Goal: Contribute content: Add original content to the website for others to see

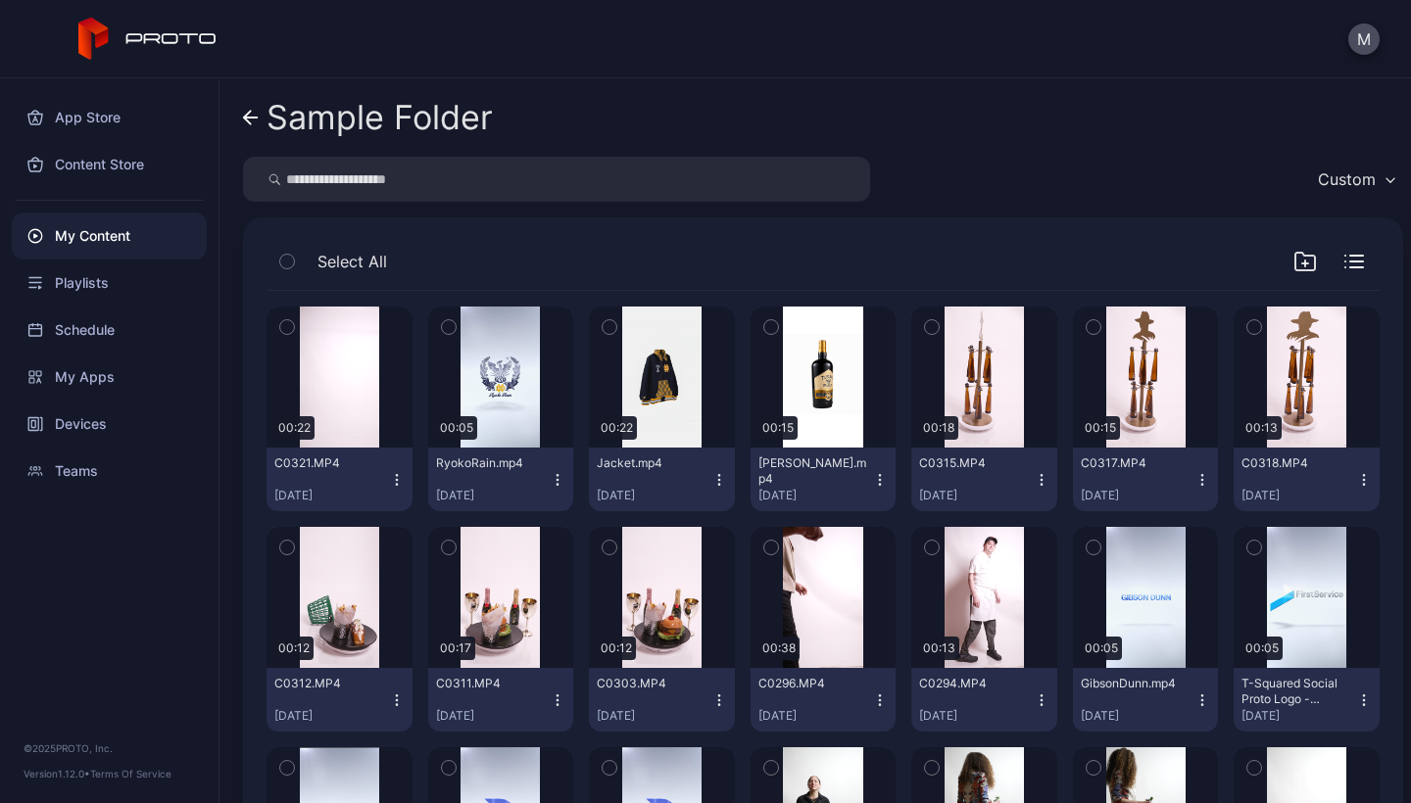
click at [92, 240] on div "My Content" at bounding box center [109, 236] width 195 height 47
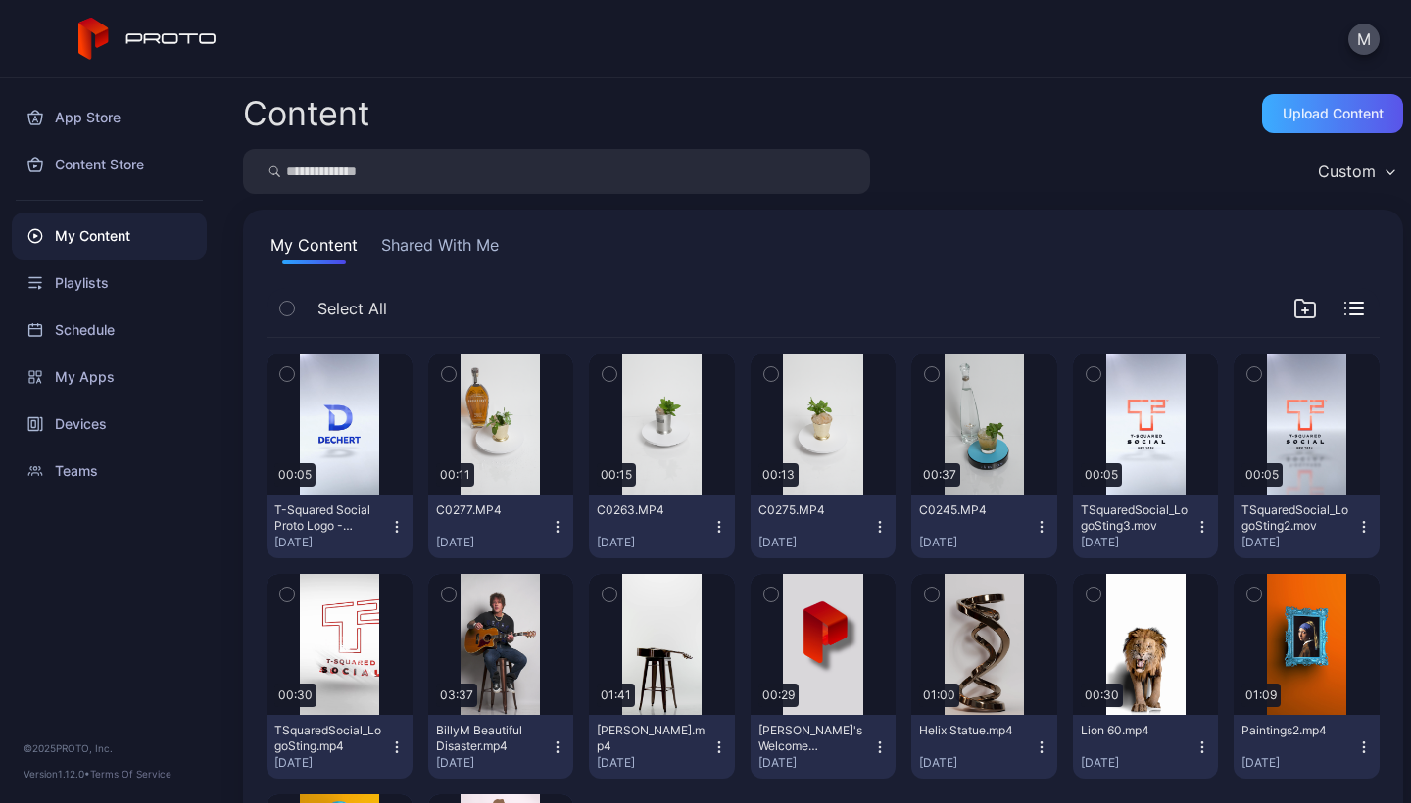
click at [851, 116] on div "Upload Content" at bounding box center [1332, 113] width 141 height 39
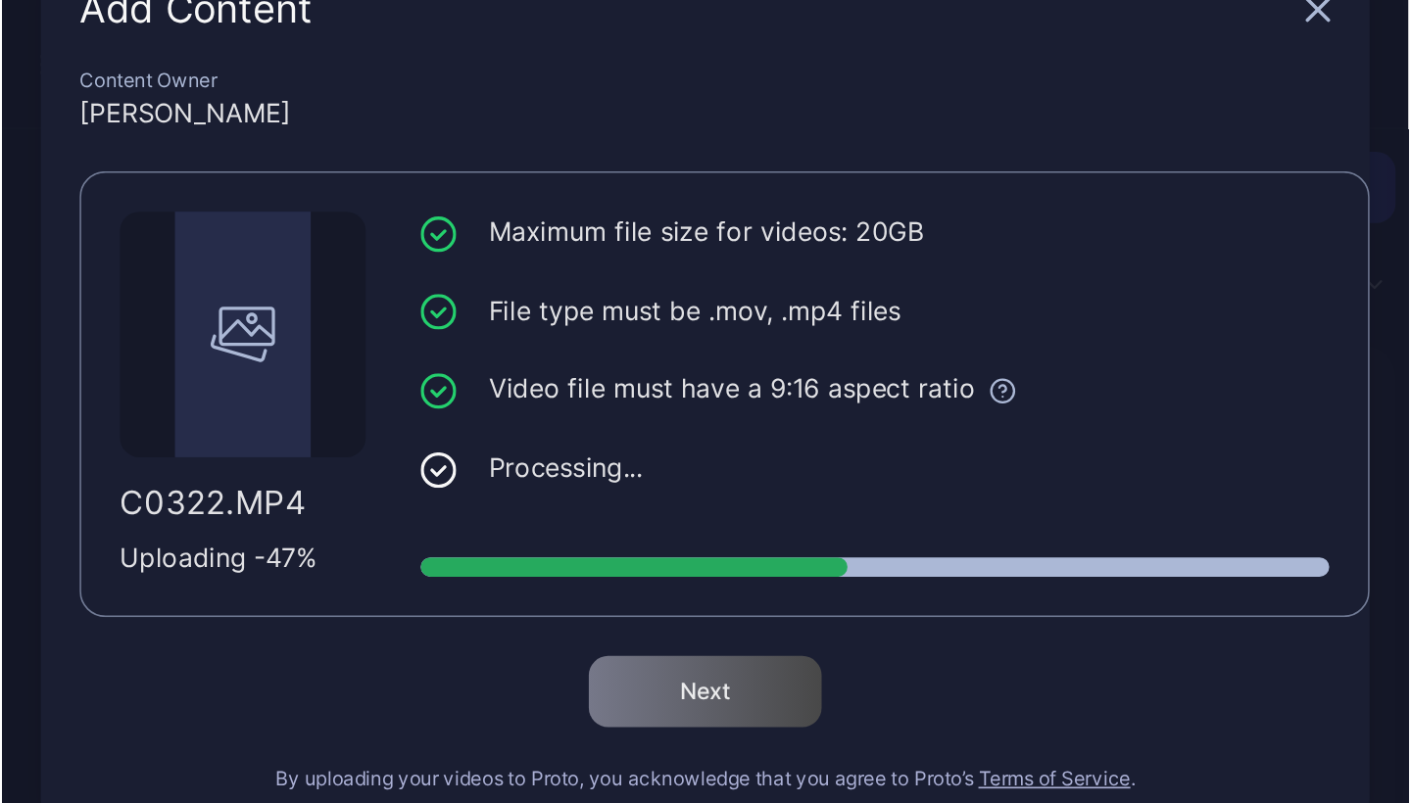
scroll to position [93, 0]
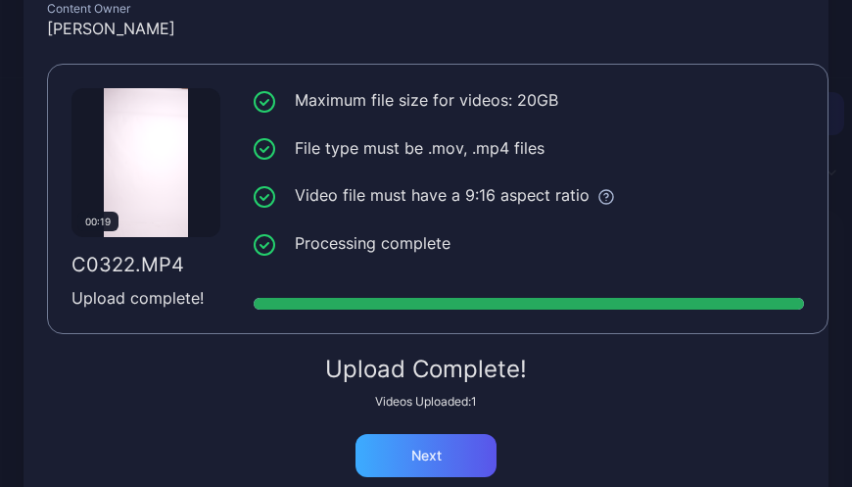
click at [423, 457] on div "Next" at bounding box center [426, 456] width 30 height 16
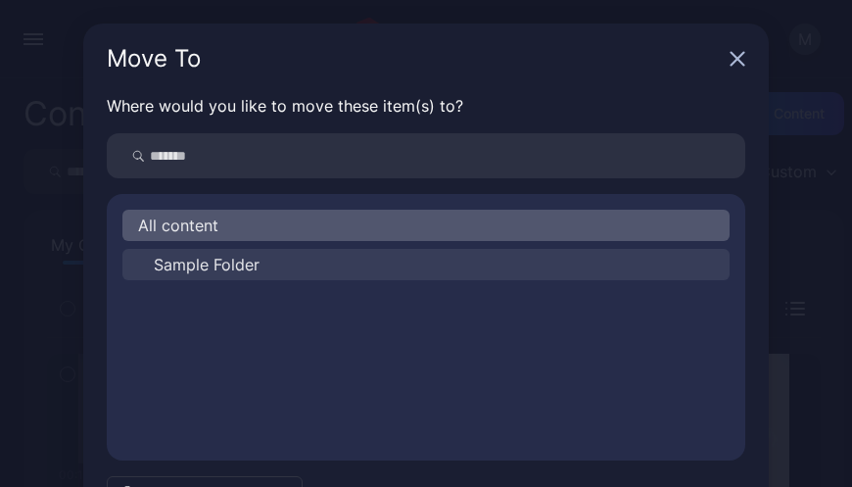
click at [266, 276] on button "Sample Folder" at bounding box center [425, 264] width 607 height 31
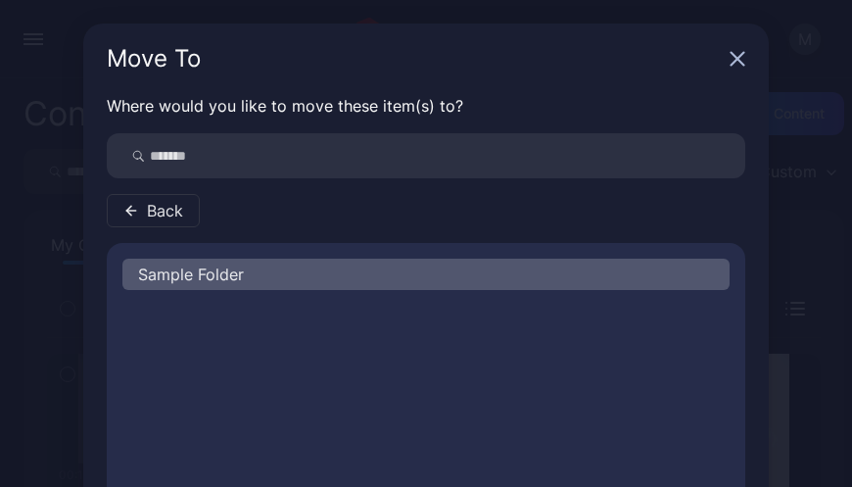
click at [266, 276] on div "Sample Folder" at bounding box center [425, 274] width 607 height 31
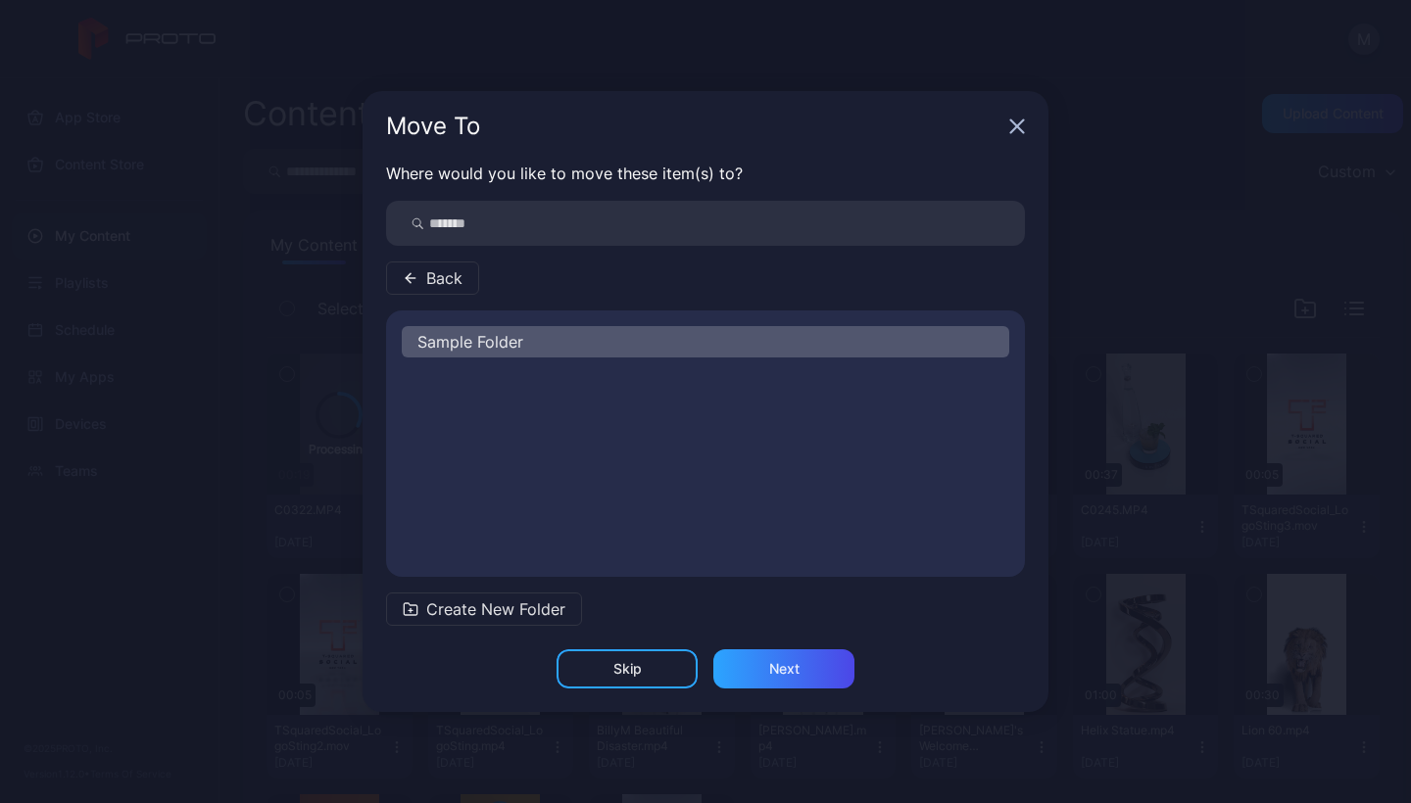
click at [620, 352] on div "Sample Folder" at bounding box center [705, 341] width 607 height 31
click at [785, 486] on div "Next" at bounding box center [784, 669] width 30 height 16
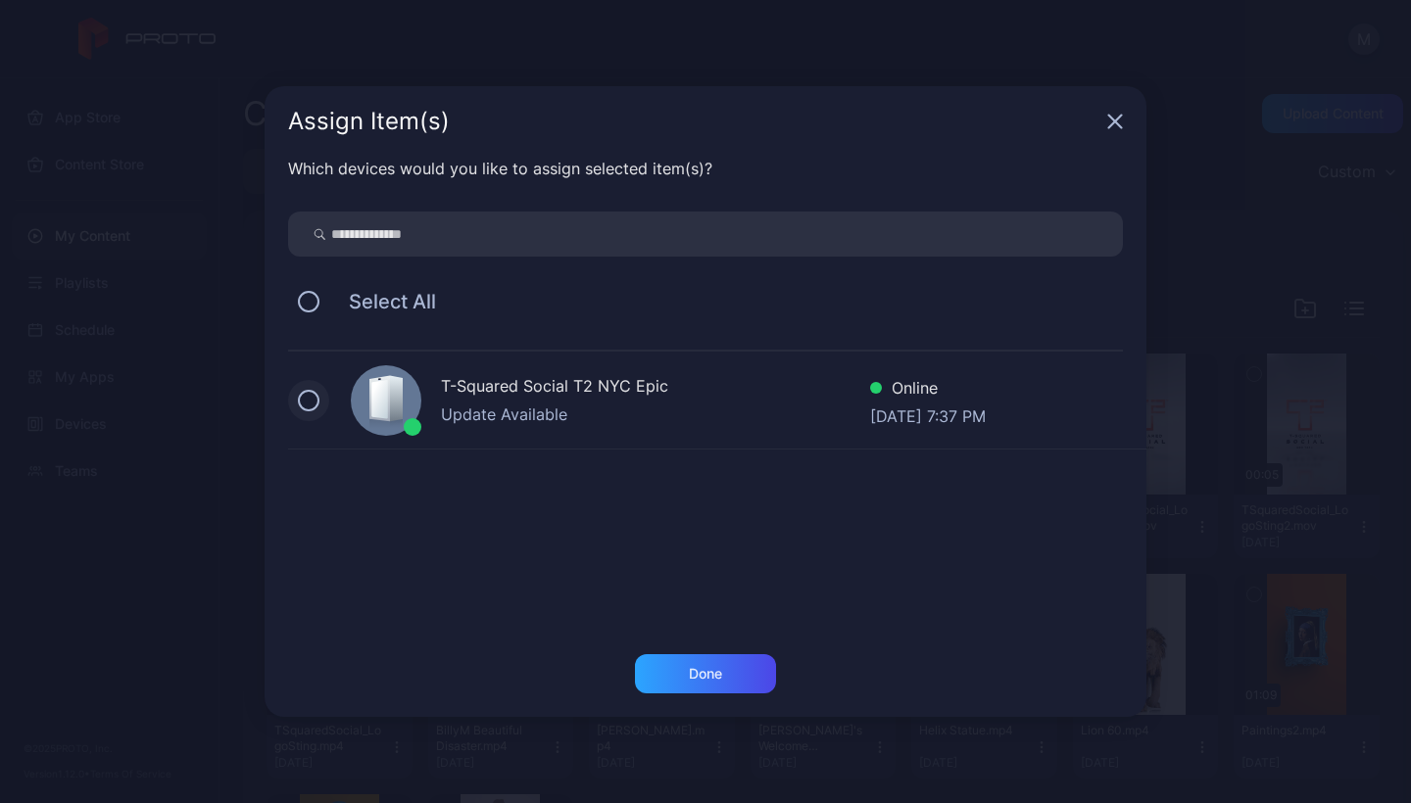
click at [308, 393] on button at bounding box center [309, 401] width 22 height 22
click at [725, 486] on div "Done" at bounding box center [705, 673] width 141 height 39
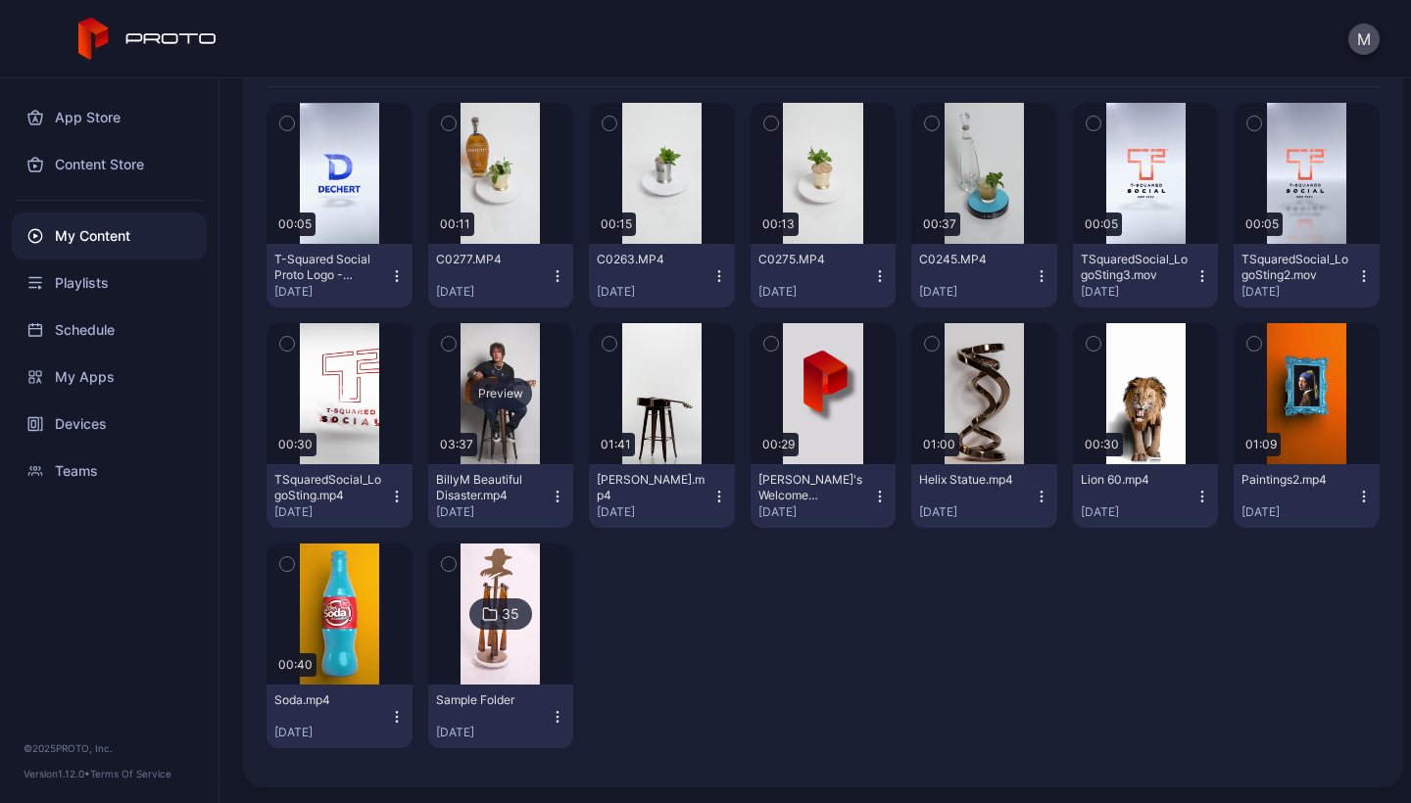
scroll to position [251, 0]
click at [494, 486] on img at bounding box center [499, 614] width 79 height 141
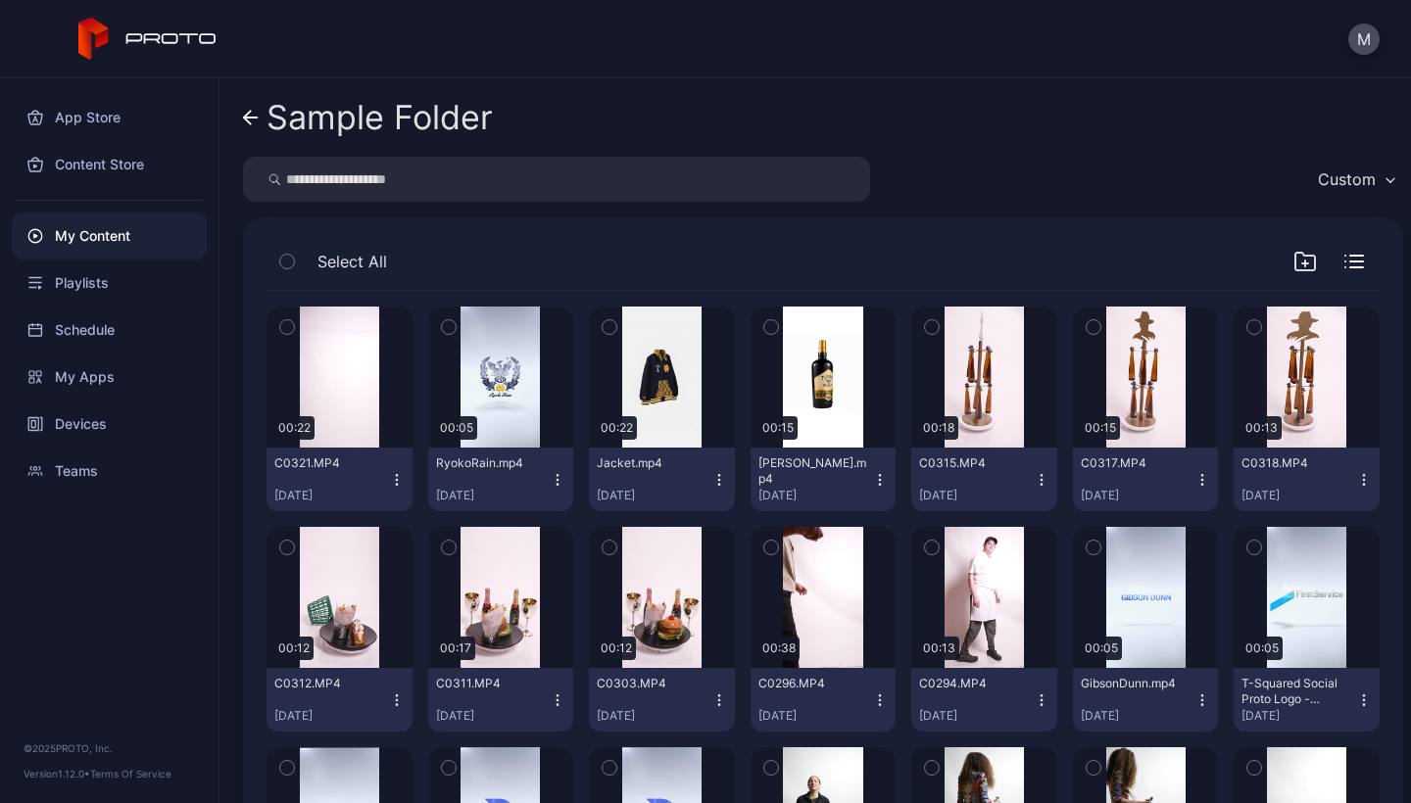
click at [250, 126] on link "Sample Folder" at bounding box center [368, 117] width 250 height 47
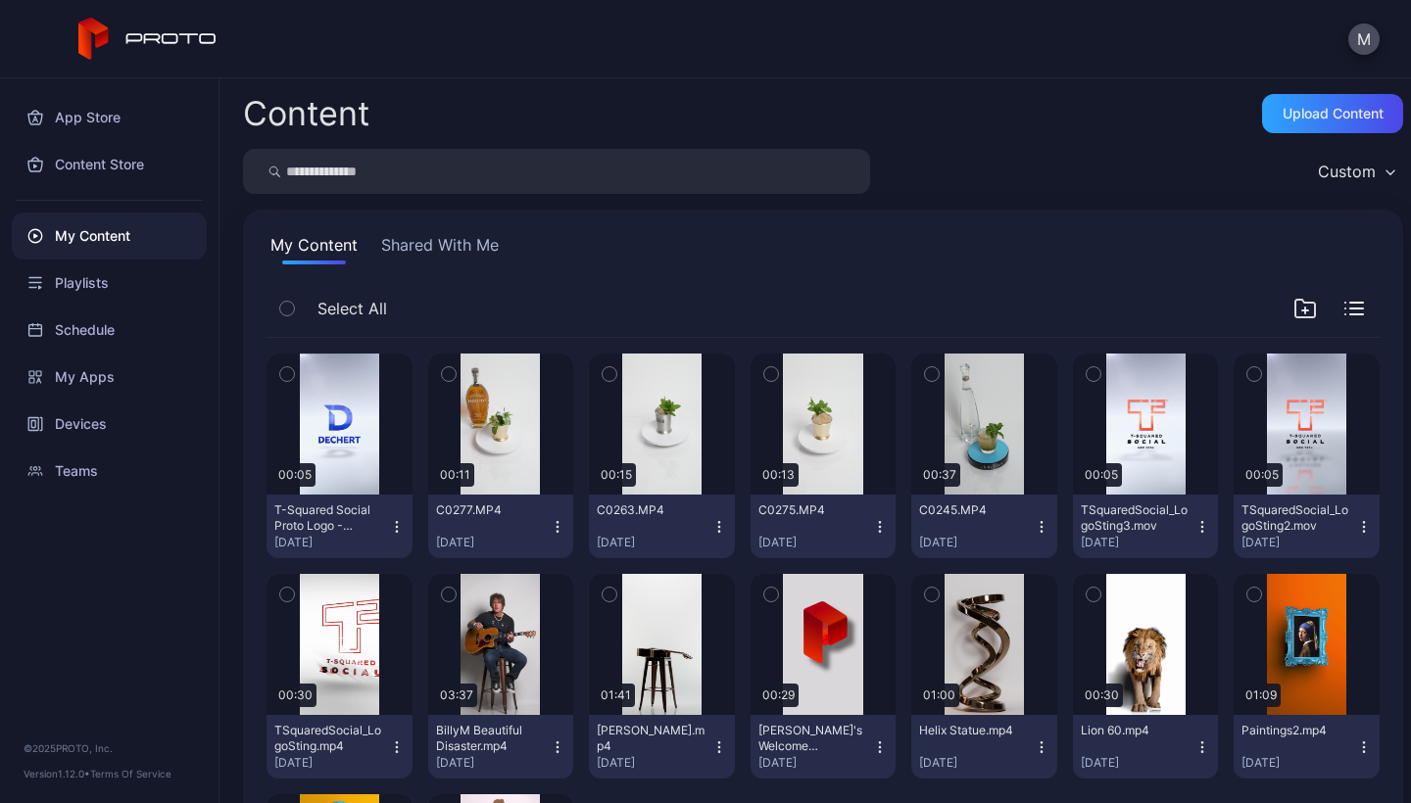
scroll to position [251, 0]
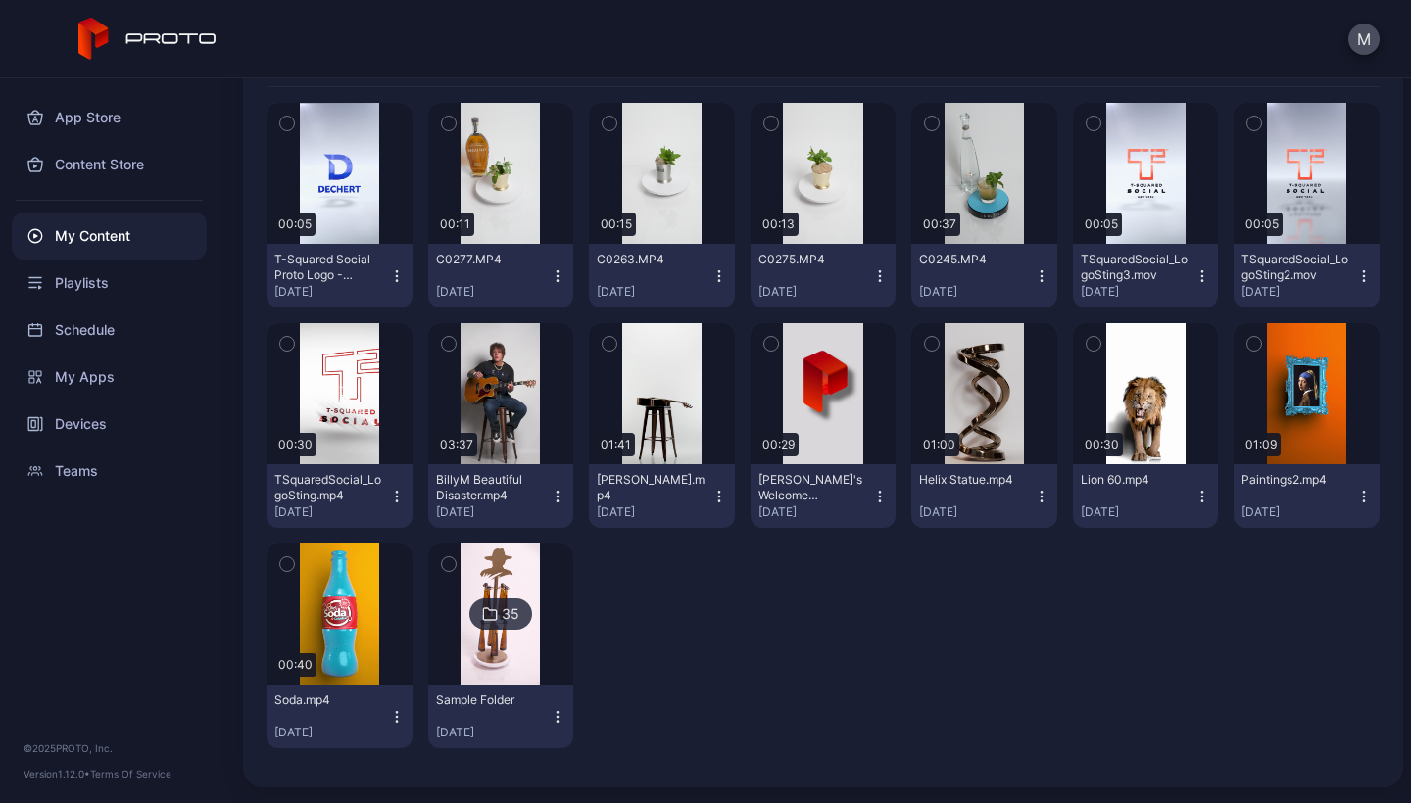
click at [496, 486] on img at bounding box center [499, 614] width 79 height 141
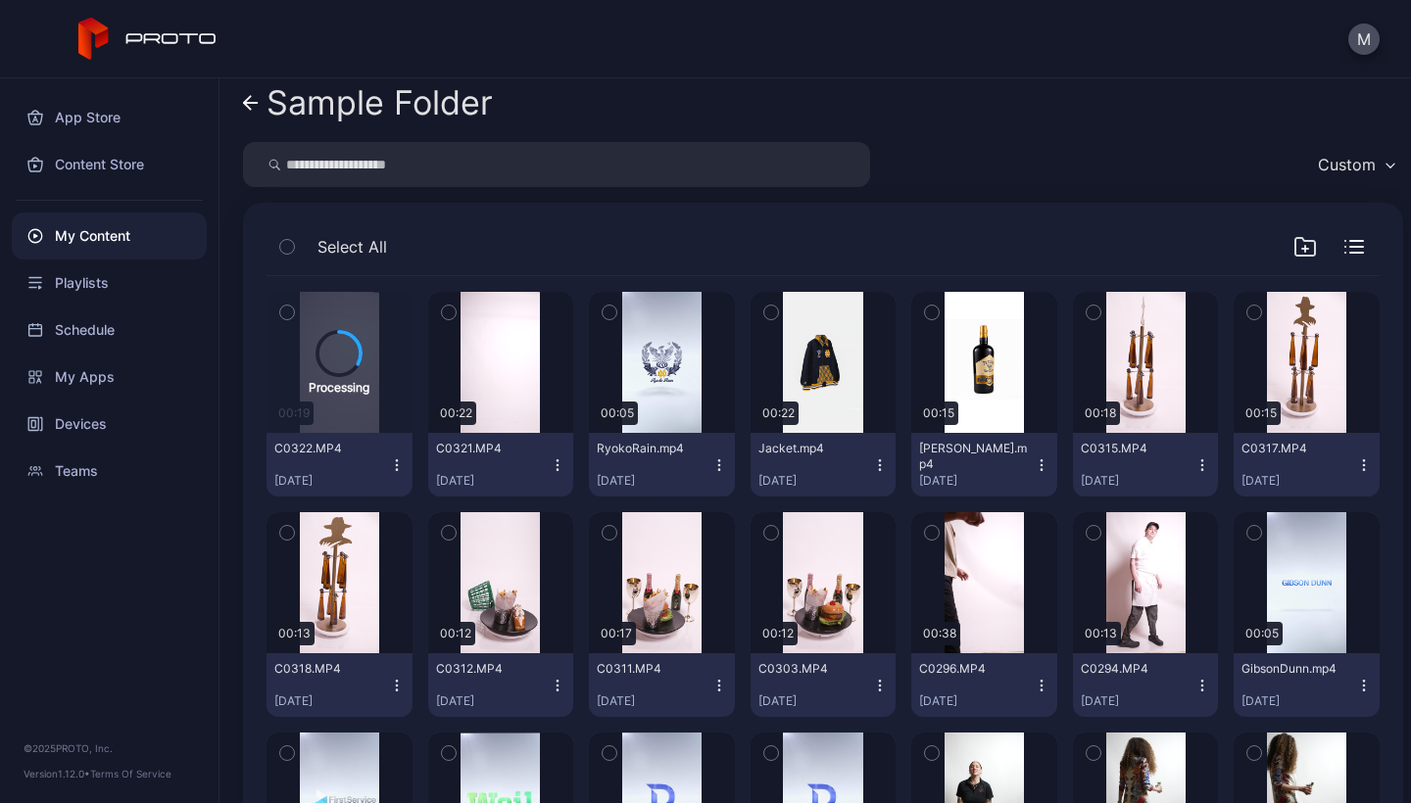
scroll to position [33, 0]
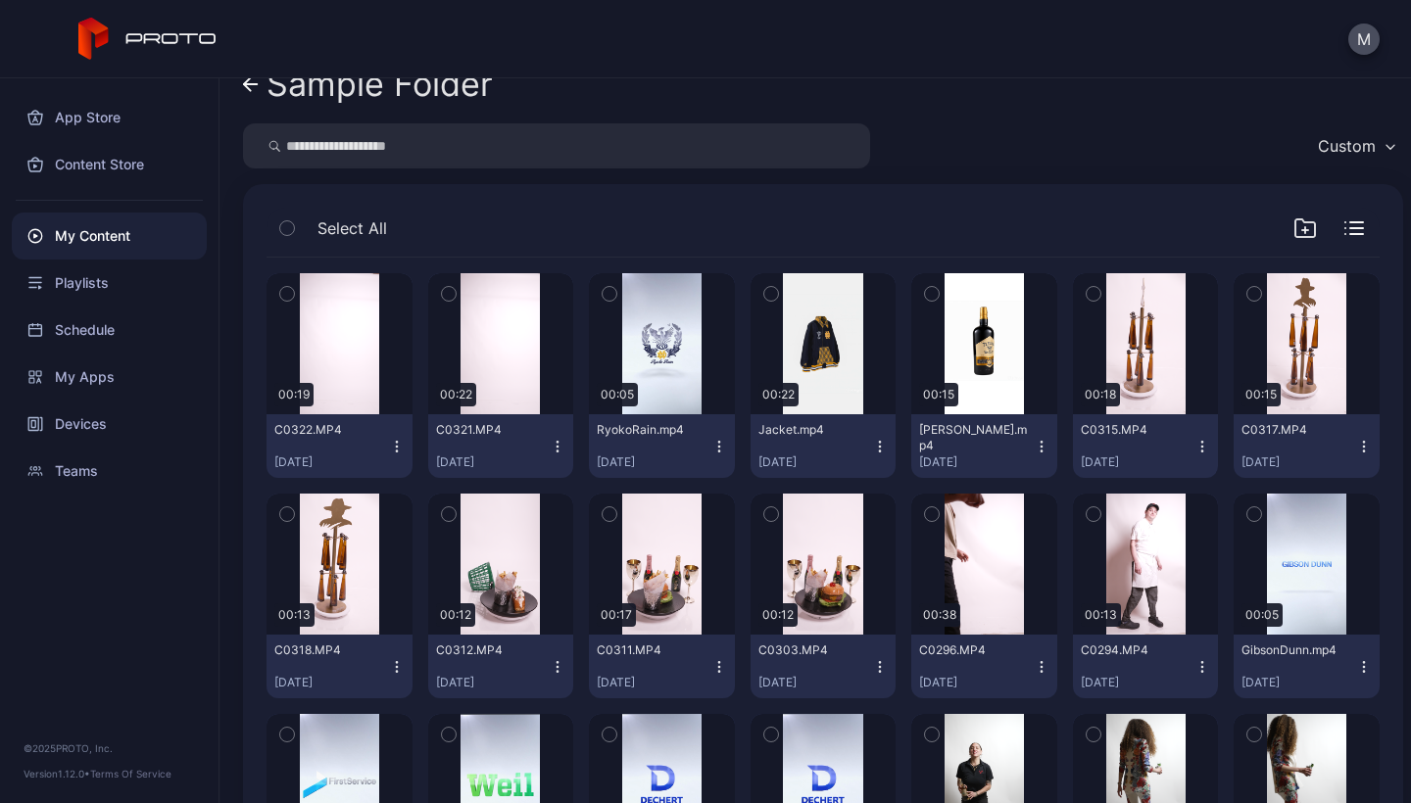
click at [392, 445] on icon "button" at bounding box center [397, 447] width 16 height 16
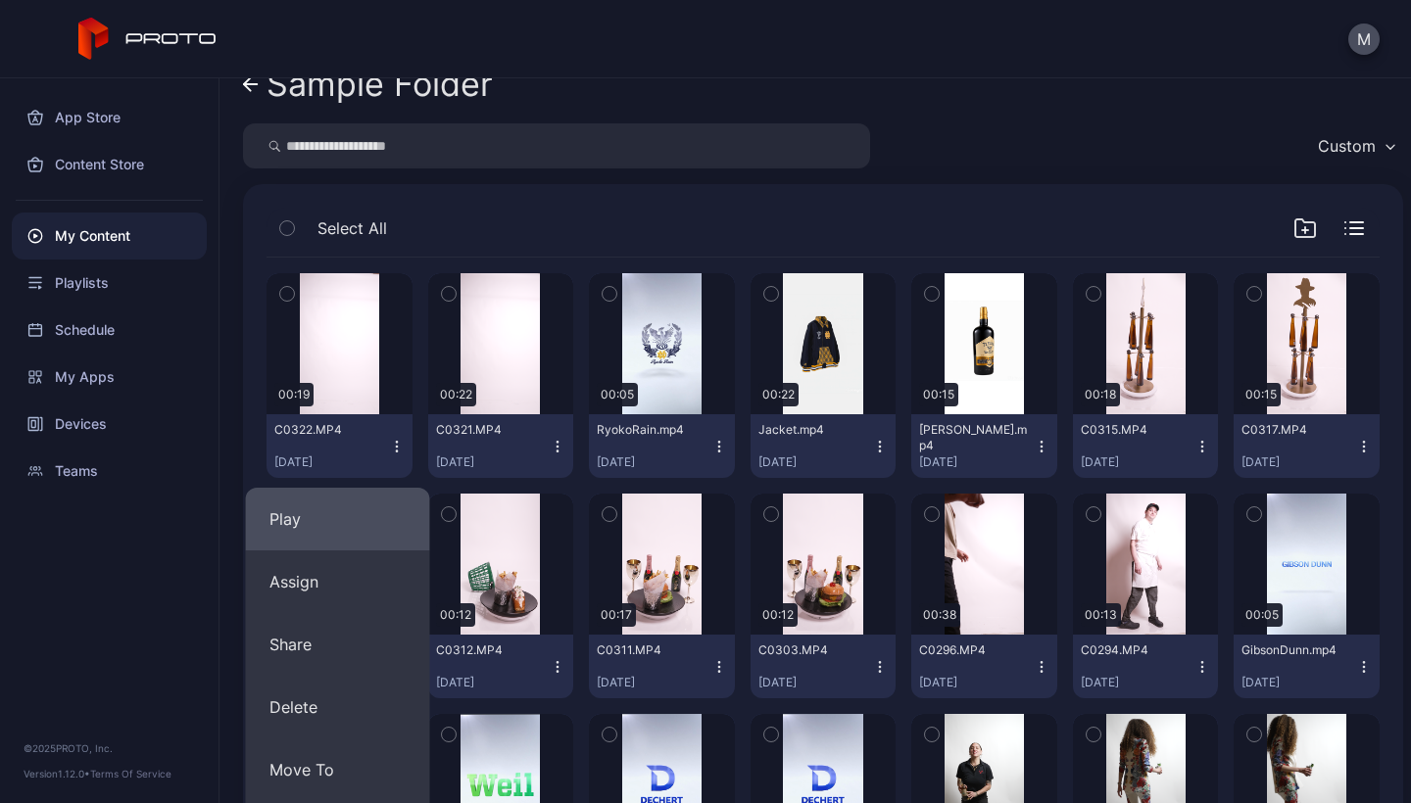
click at [322, 486] on button "Play" at bounding box center [338, 519] width 184 height 63
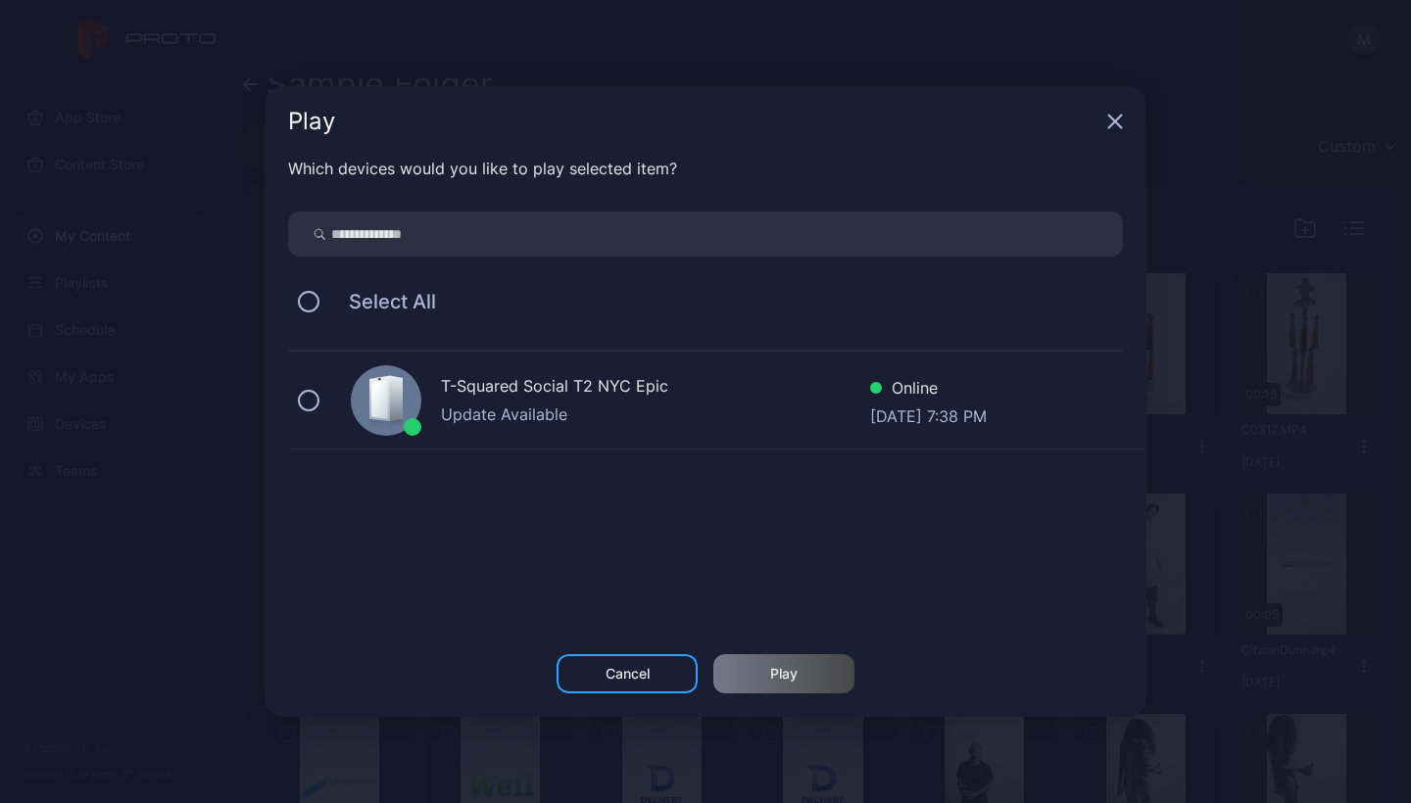
click at [315, 390] on div "T-Squared Social T2 NYC Epic Update Available Online [DATE] 7:38 PM" at bounding box center [717, 401] width 858 height 98
click at [640, 486] on div "Cancel" at bounding box center [626, 673] width 141 height 39
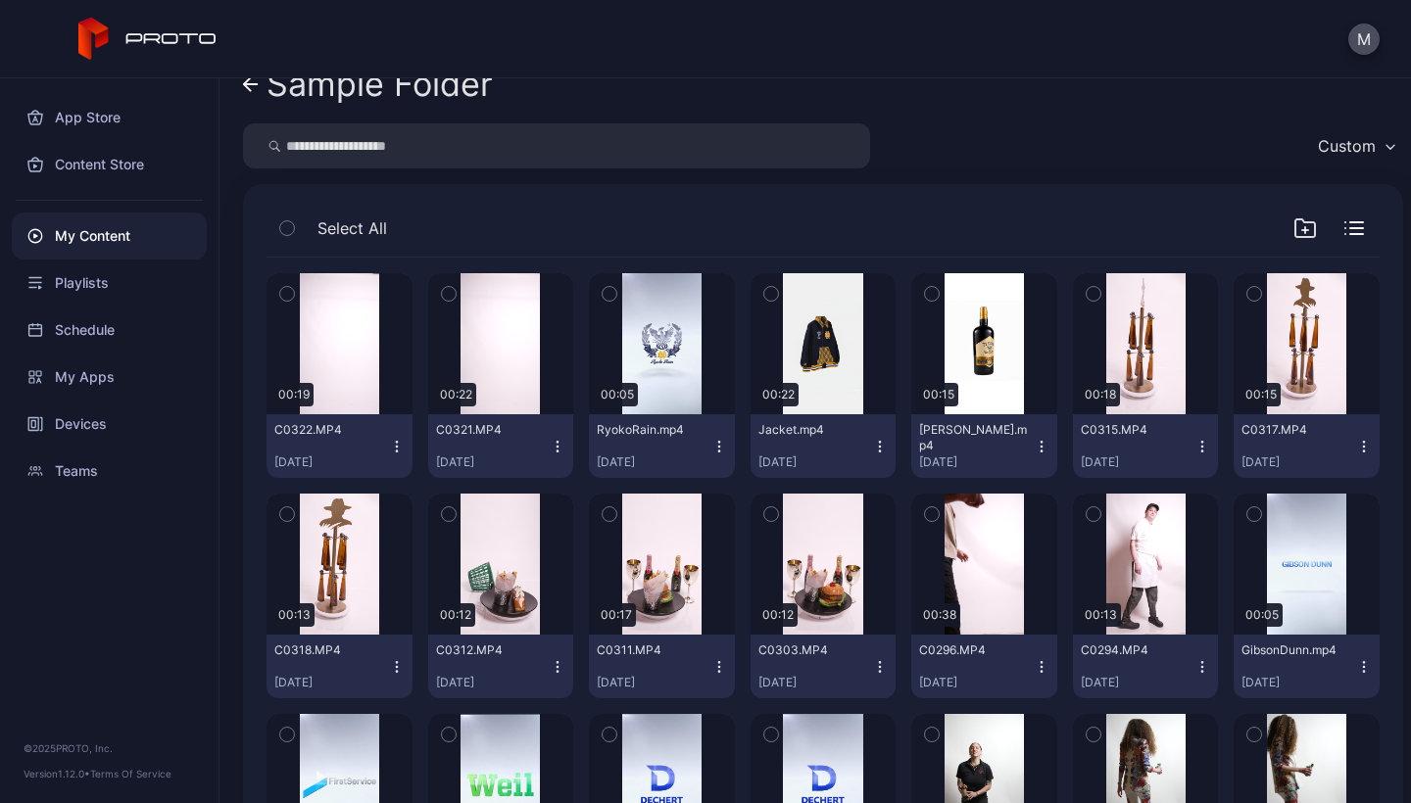
click at [389, 448] on icon "button" at bounding box center [397, 447] width 16 height 16
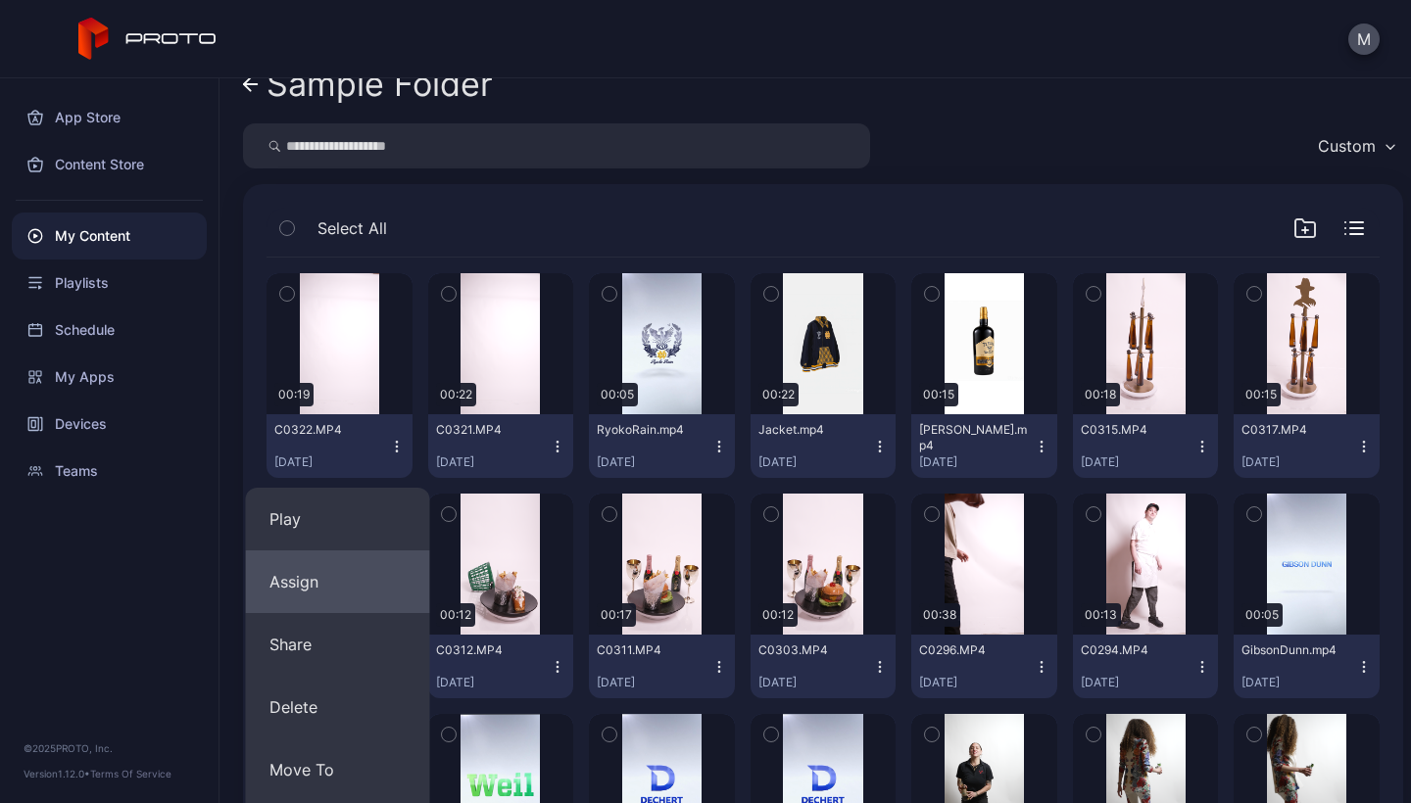
click at [302, 486] on button "Assign" at bounding box center [338, 582] width 184 height 63
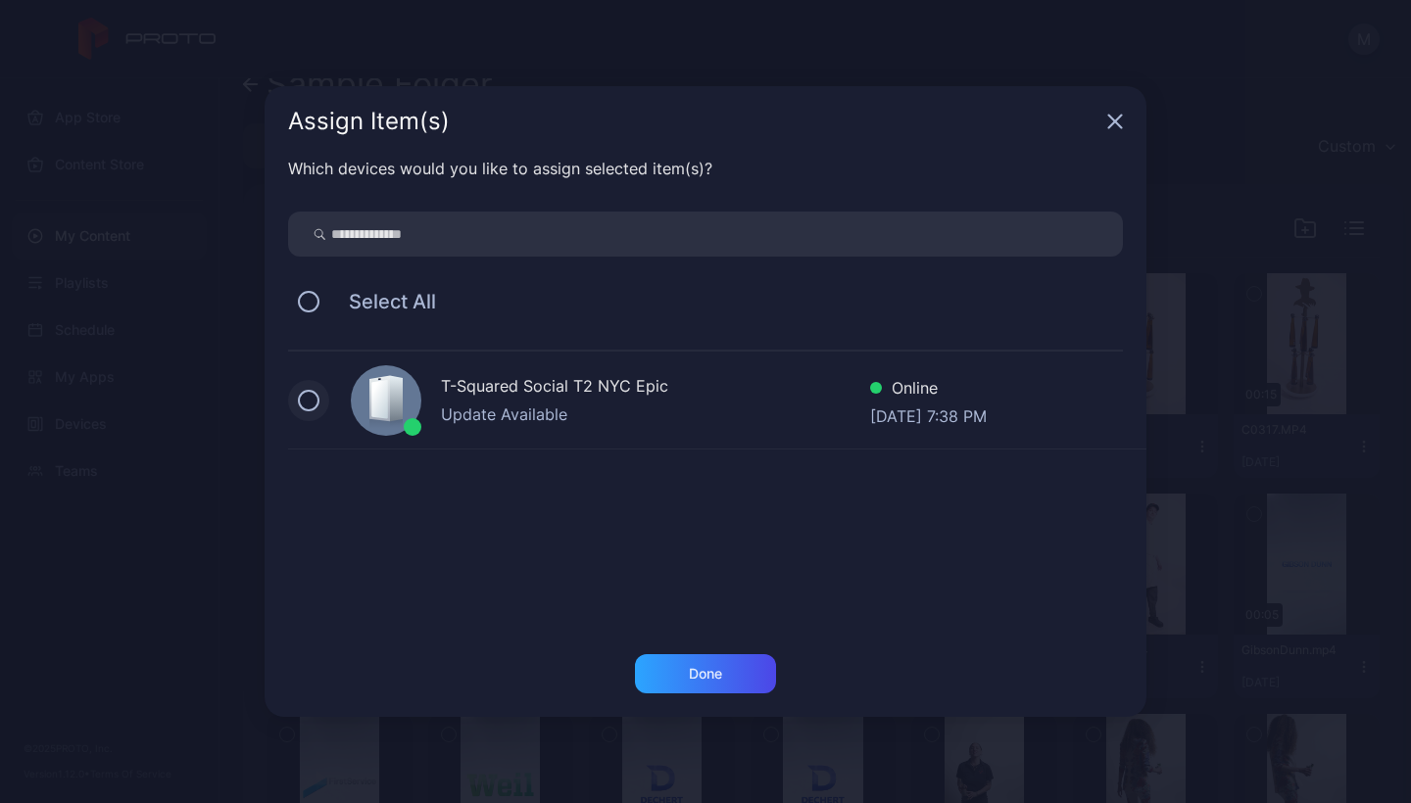
click at [310, 392] on button at bounding box center [309, 401] width 22 height 22
click at [740, 486] on div "Done" at bounding box center [705, 673] width 141 height 39
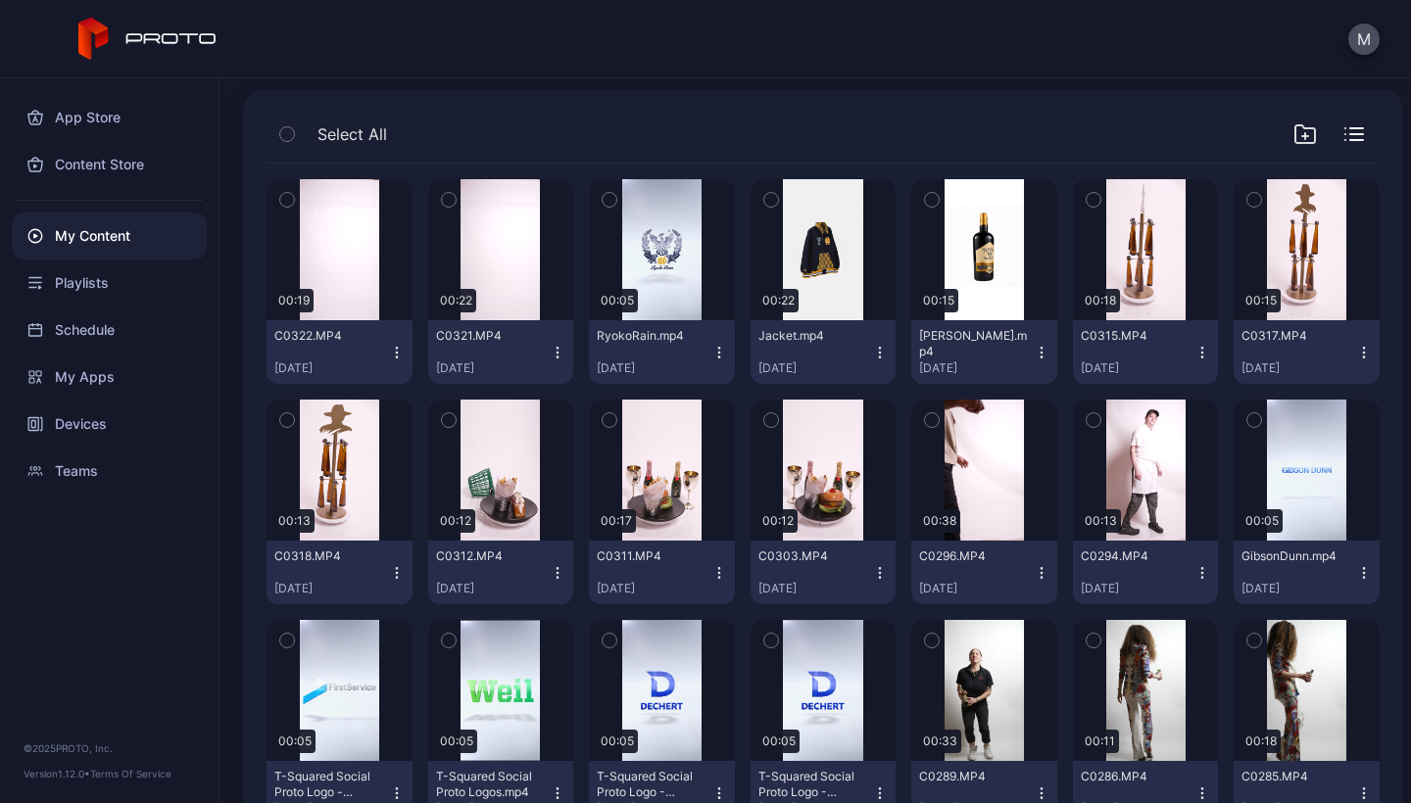
scroll to position [132, 0]
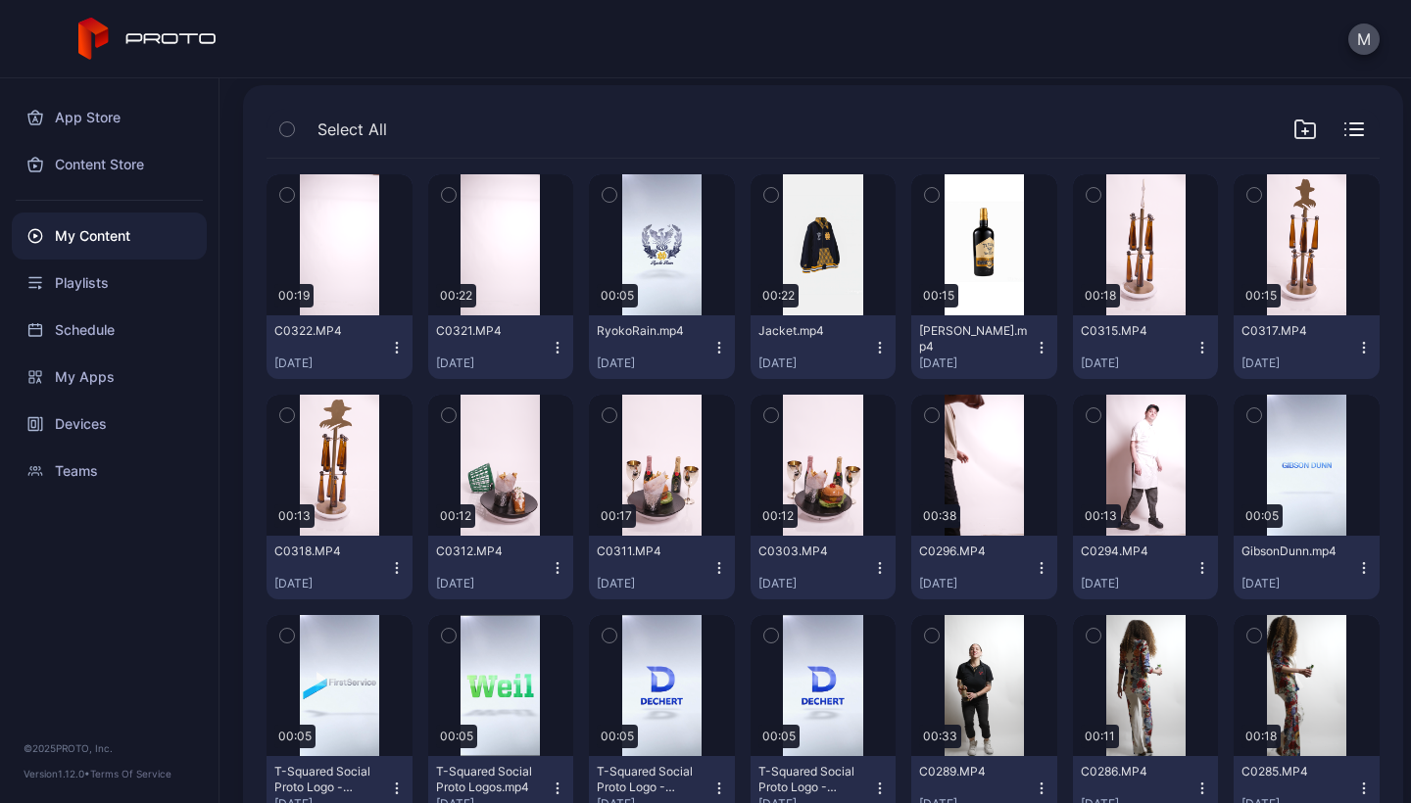
click at [395, 350] on icon "button" at bounding box center [397, 348] width 16 height 16
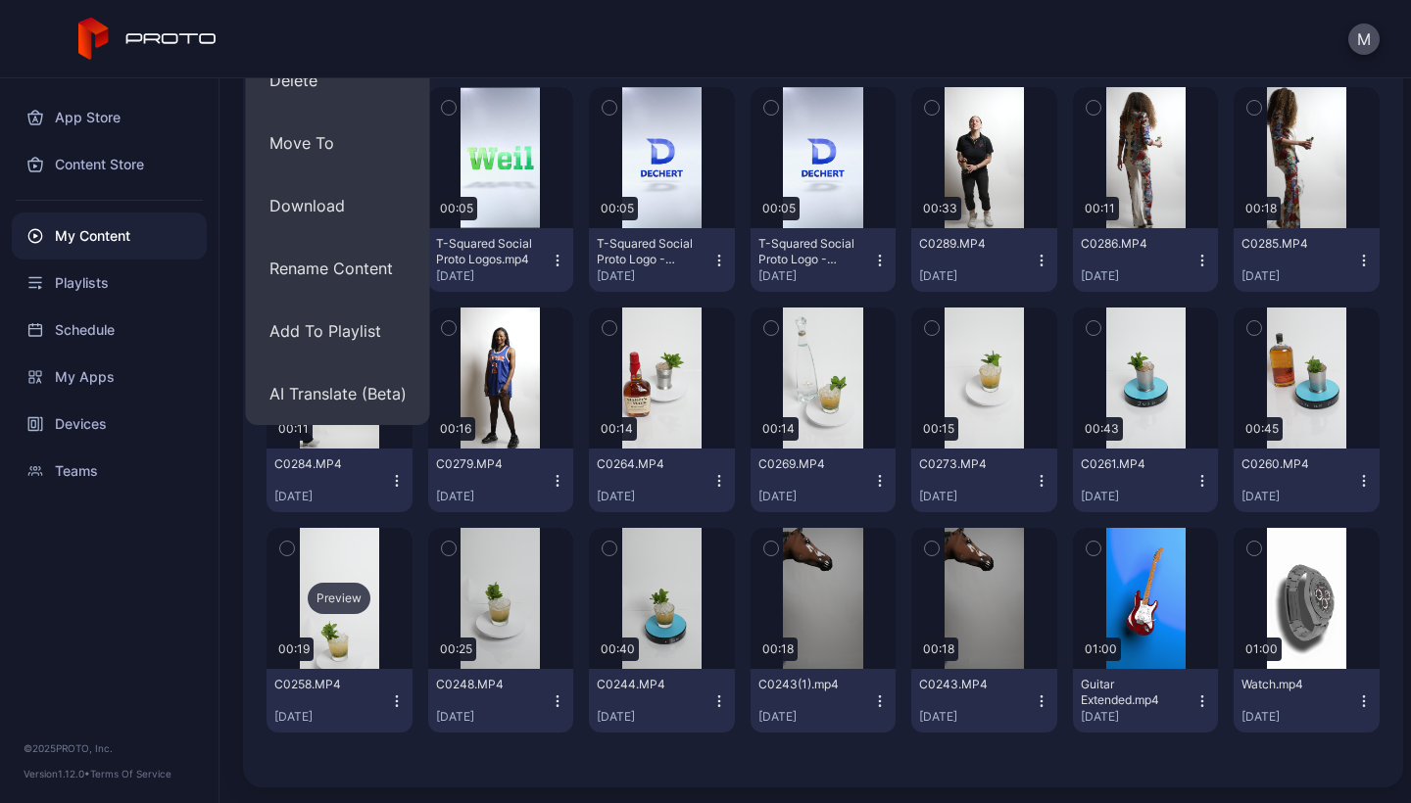
scroll to position [660, 0]
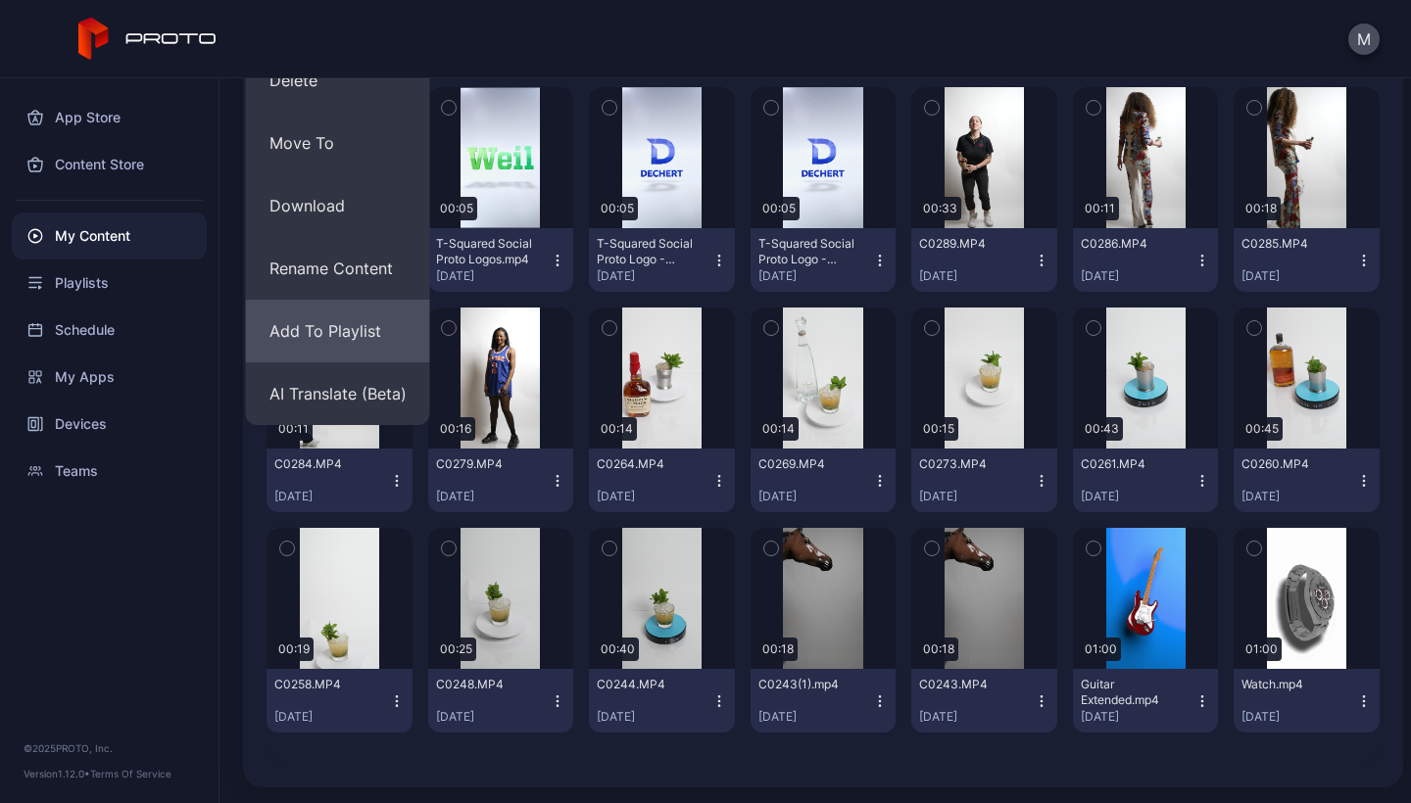
click at [341, 330] on button "Add To Playlist" at bounding box center [338, 331] width 184 height 63
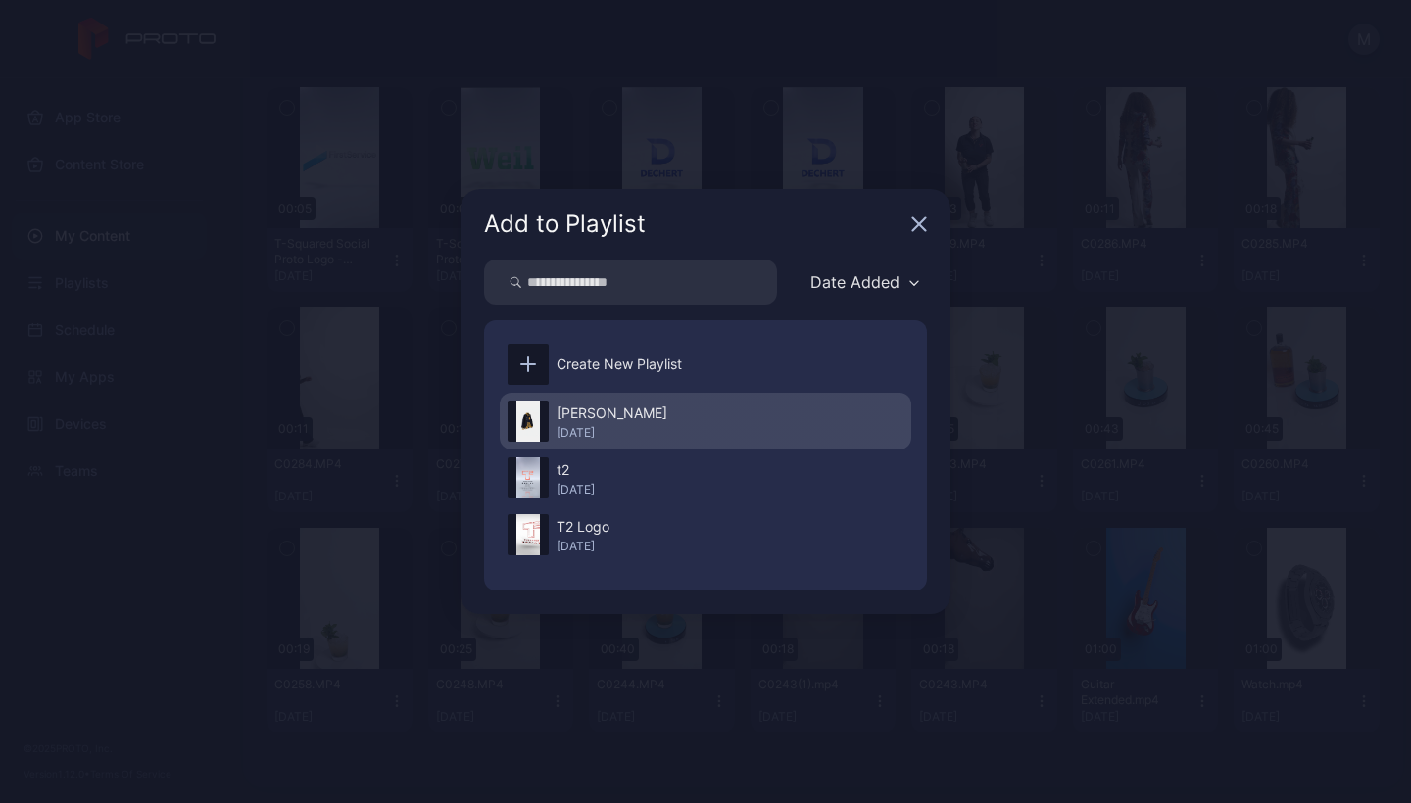
click at [629, 420] on div "[PERSON_NAME]" at bounding box center [611, 414] width 111 height 24
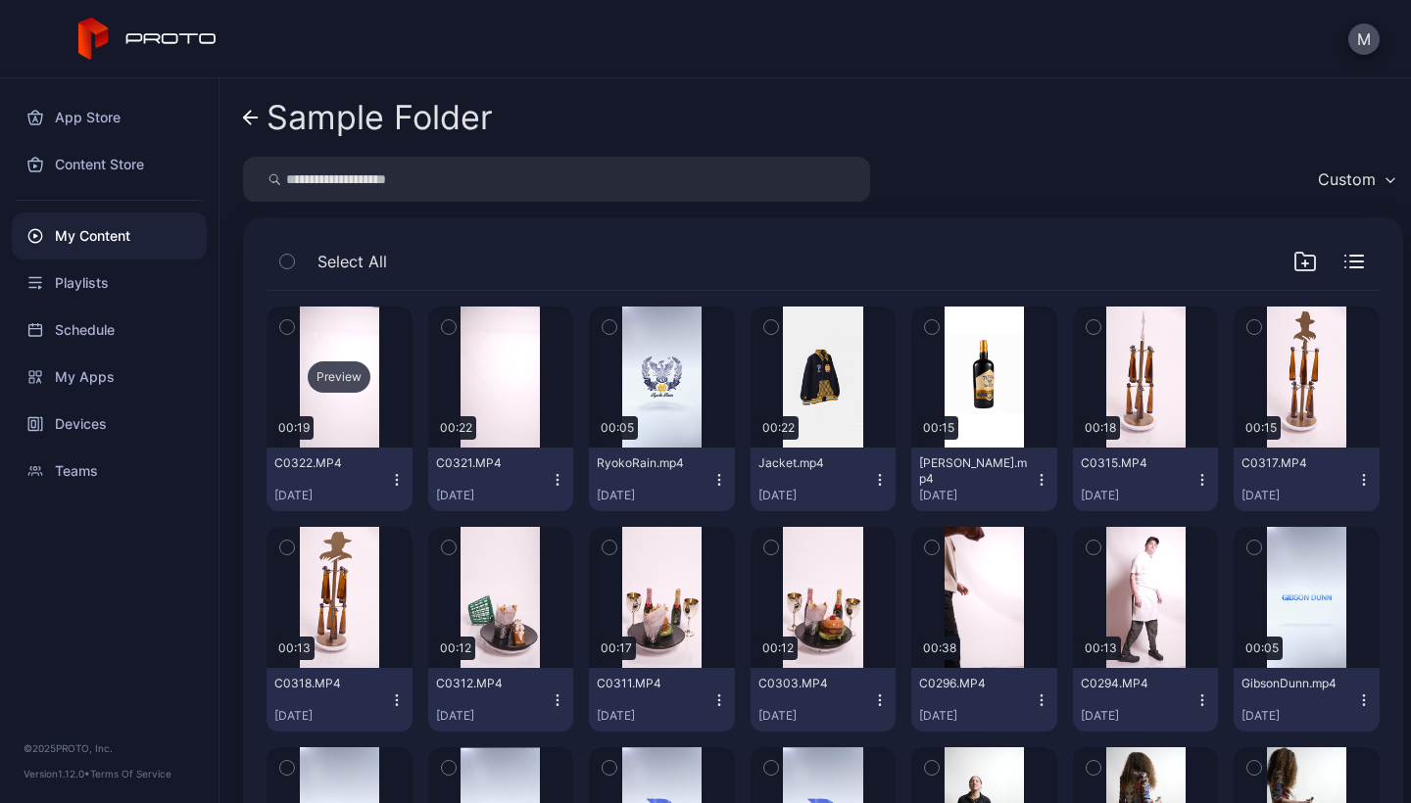
scroll to position [0, 0]
click at [260, 113] on link "Sample Folder" at bounding box center [368, 117] width 250 height 47
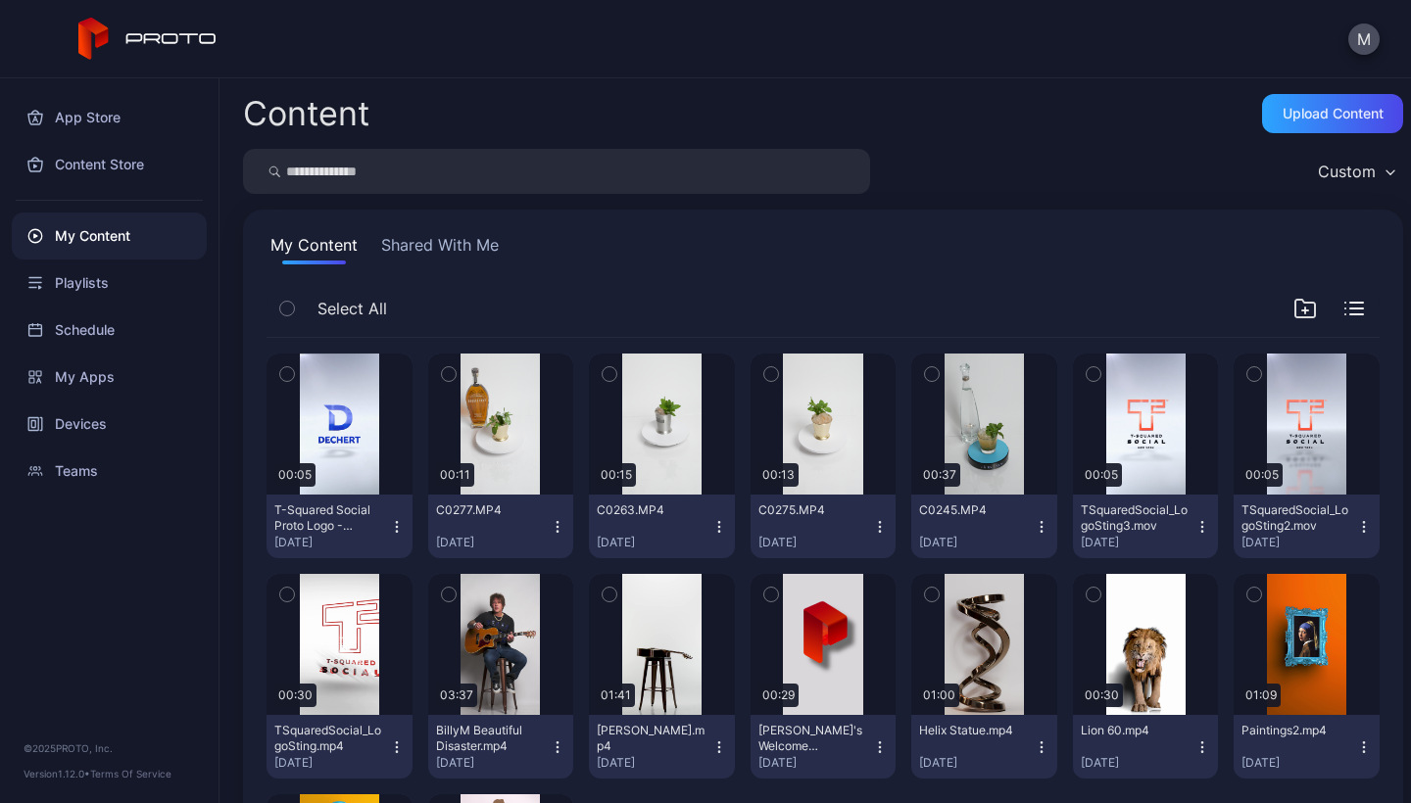
scroll to position [251, 0]
